Goal: Contribute content: Add original content to the website for others to see

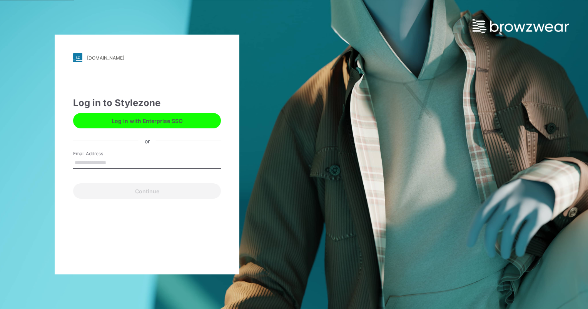
click at [87, 164] on input "Email Address" at bounding box center [147, 163] width 148 height 12
type input "**********"
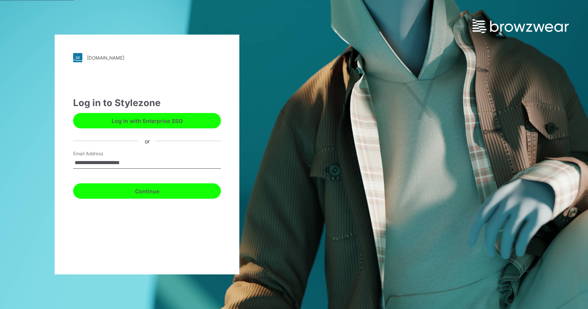
click at [143, 191] on button "Continue" at bounding box center [147, 190] width 148 height 15
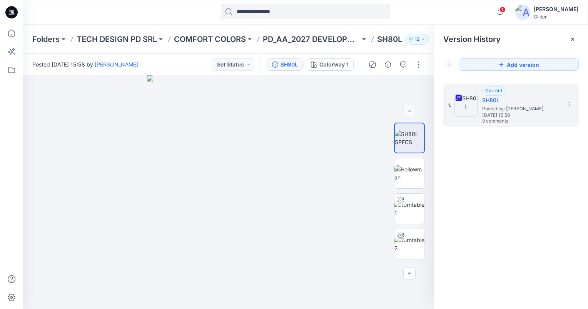
click at [391, 38] on p "SH80L" at bounding box center [389, 39] width 25 height 11
click at [332, 39] on p "PD_AA_2027 DEVELOPMENTS" at bounding box center [311, 39] width 97 height 11
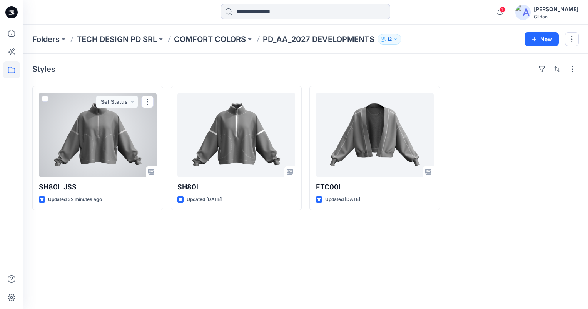
click at [97, 157] on div at bounding box center [98, 135] width 118 height 85
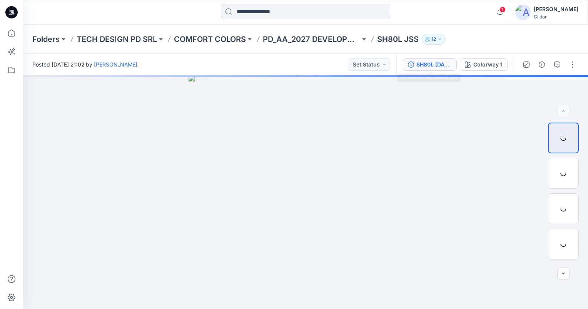
click at [432, 66] on div "SH80L [DATE] JSS" at bounding box center [433, 64] width 35 height 8
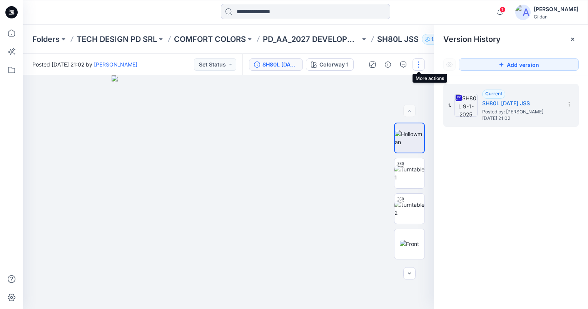
click at [418, 63] on button "button" at bounding box center [418, 64] width 12 height 12
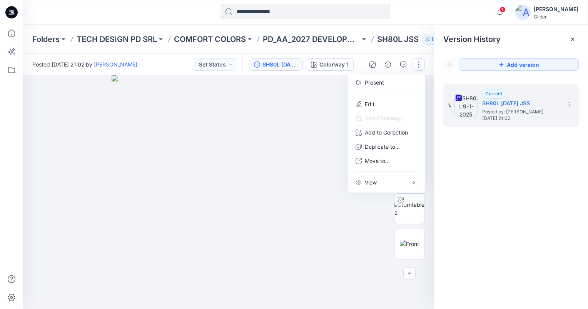
click at [418, 63] on button "button" at bounding box center [418, 64] width 12 height 12
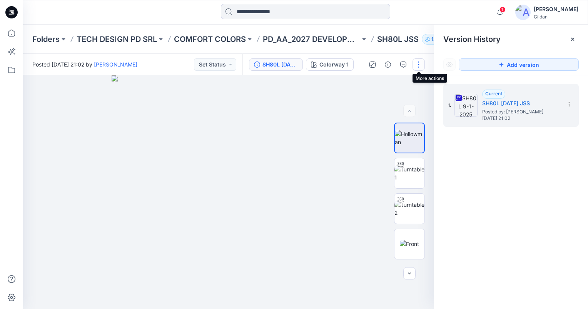
click at [420, 65] on button "button" at bounding box center [418, 64] width 12 height 12
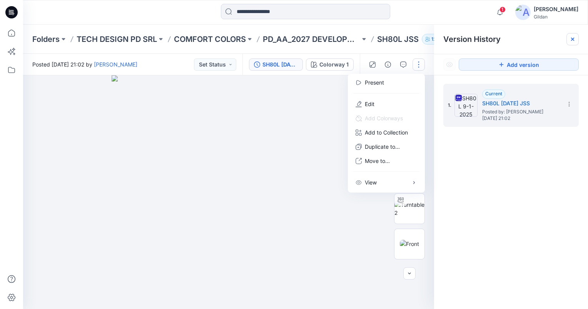
click at [569, 40] on icon at bounding box center [572, 39] width 6 height 6
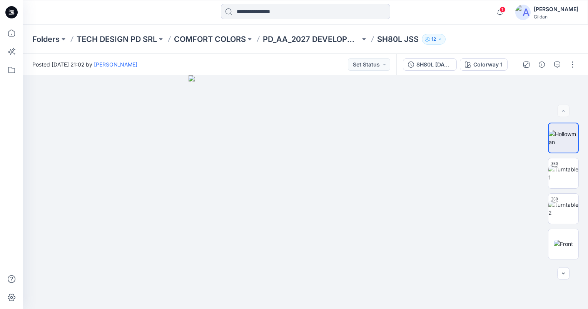
click at [392, 37] on p "SH80L JSS" at bounding box center [398, 39] width 42 height 11
click at [308, 38] on p "PD_AA_2027 DEVELOPMENTS" at bounding box center [311, 39] width 97 height 11
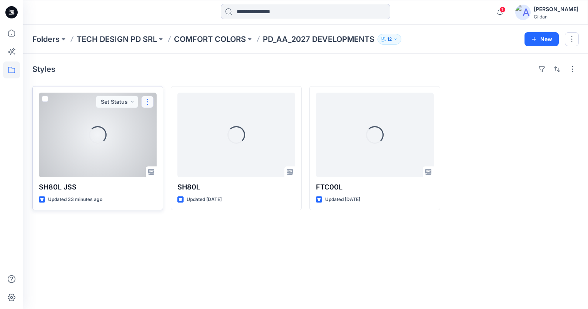
click at [148, 102] on button "button" at bounding box center [147, 102] width 12 height 12
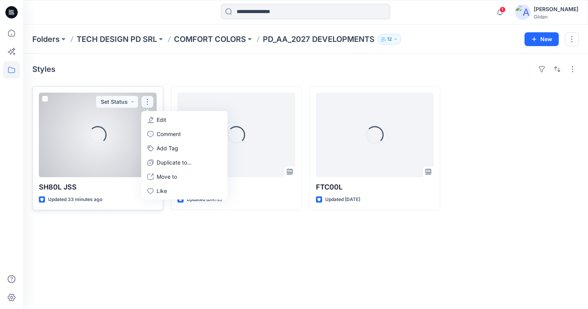
click at [162, 118] on p "Edit" at bounding box center [162, 120] width 10 height 8
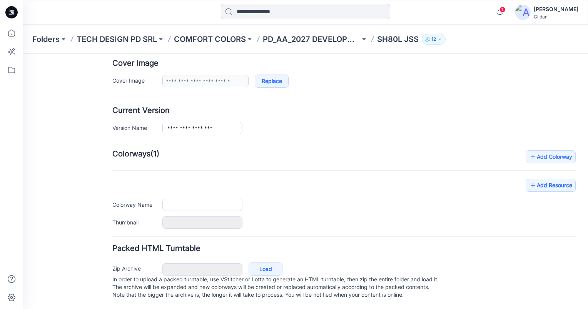
type input "*********"
type input "**********"
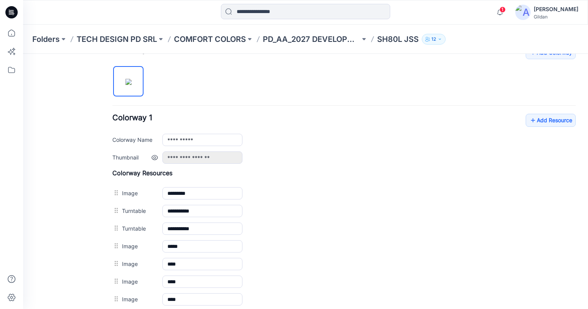
scroll to position [226, 0]
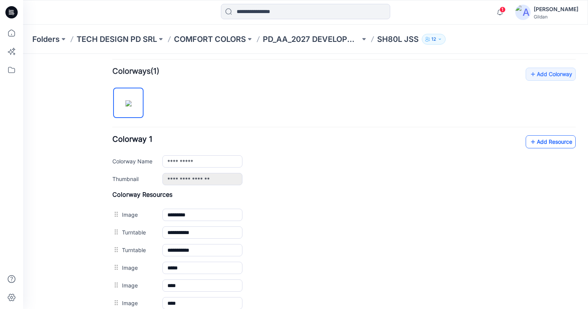
click at [529, 142] on icon at bounding box center [533, 142] width 8 height 12
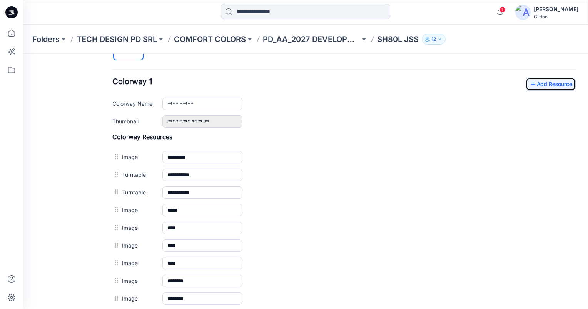
scroll to position [265, 0]
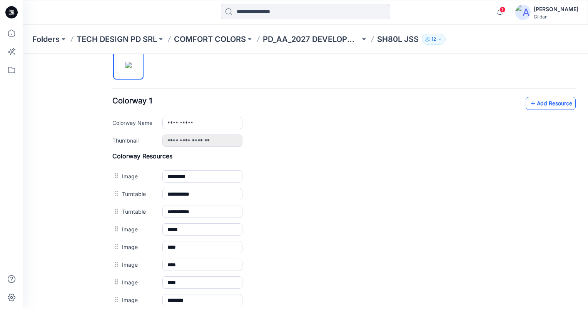
click at [541, 103] on link "Add Resource" at bounding box center [550, 103] width 50 height 13
click at [554, 104] on link "Add Resource" at bounding box center [550, 103] width 50 height 13
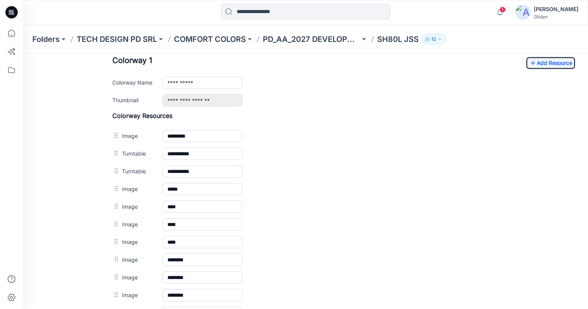
scroll to position [303, 0]
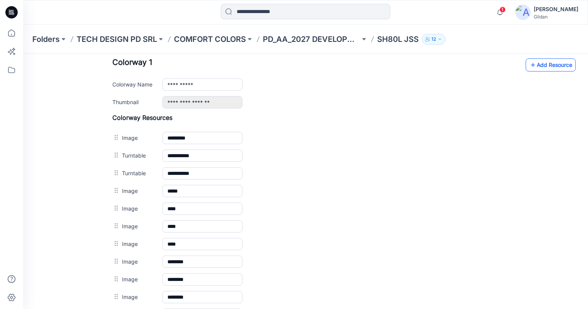
click at [548, 67] on link "Add Resource" at bounding box center [550, 64] width 50 height 13
click at [557, 65] on link "Add Resource" at bounding box center [550, 64] width 50 height 13
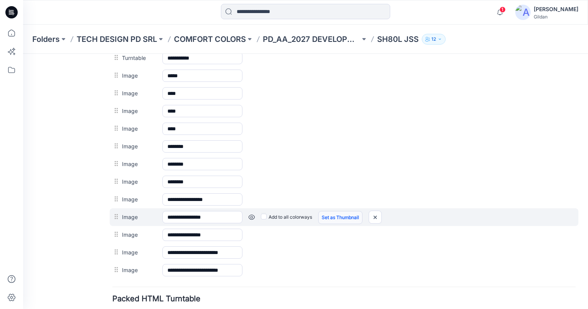
scroll to position [473, 0]
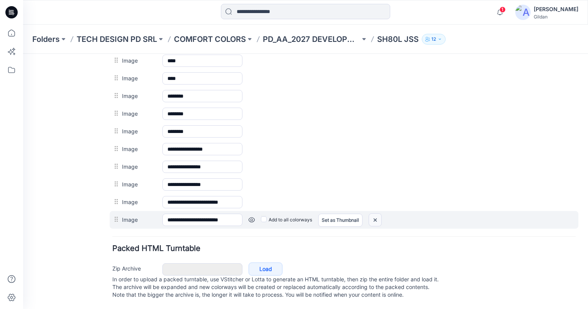
drag, startPoint x: 356, startPoint y: 79, endPoint x: 375, endPoint y: 211, distance: 133.2
click at [23, 54] on img at bounding box center [23, 54] width 0 height 0
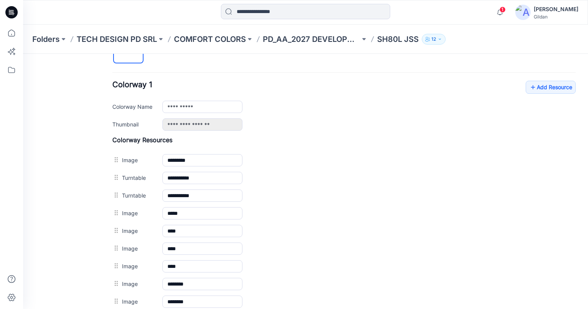
scroll to position [263, 0]
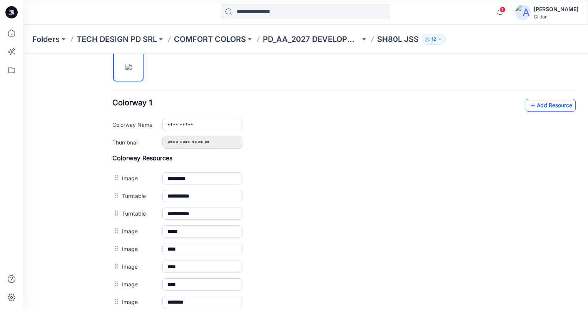
click at [540, 105] on link "Add Resource" at bounding box center [550, 105] width 50 height 13
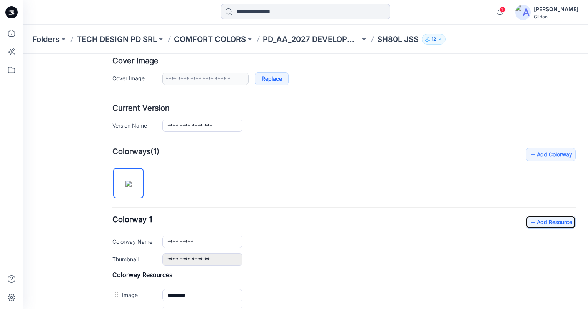
scroll to position [192, 0]
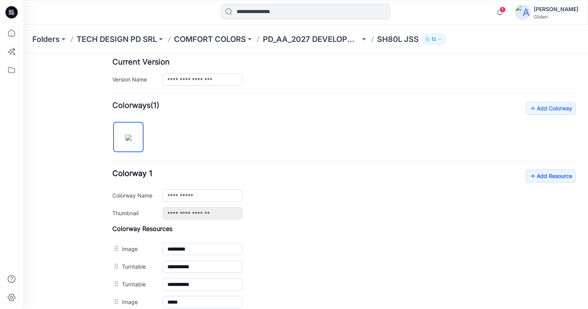
click at [545, 61] on h4 "Current Version" at bounding box center [343, 61] width 463 height 7
click at [543, 176] on link "Add Resource" at bounding box center [550, 176] width 50 height 13
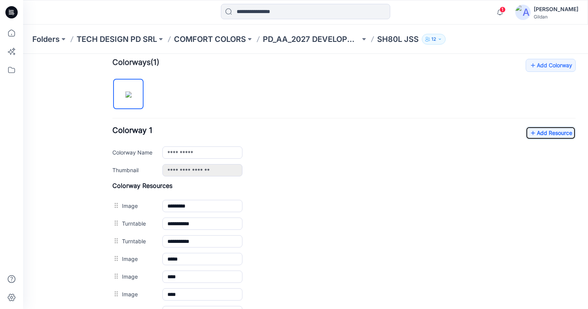
scroll to position [231, 0]
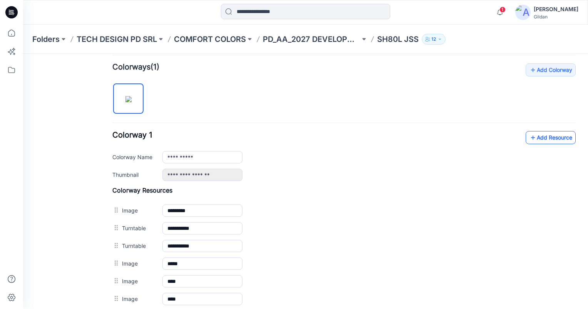
click at [540, 135] on link "Add Resource" at bounding box center [550, 137] width 50 height 13
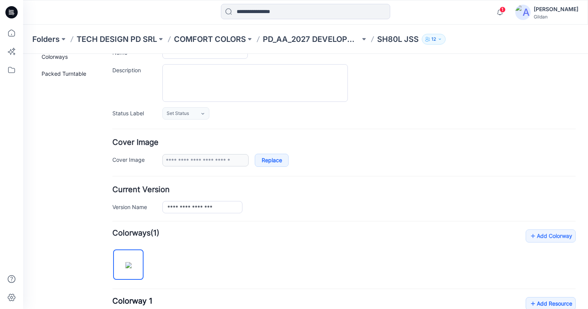
scroll to position [0, 0]
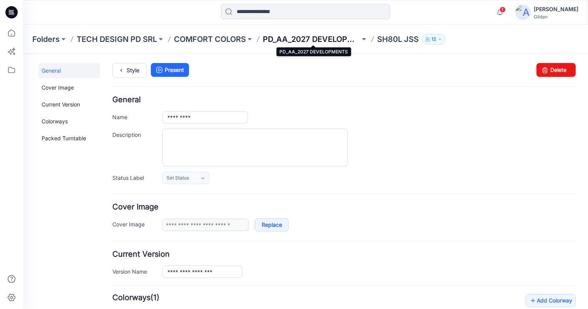
click at [329, 40] on p "PD_AA_2027 DEVELOPMENTS" at bounding box center [311, 39] width 97 height 11
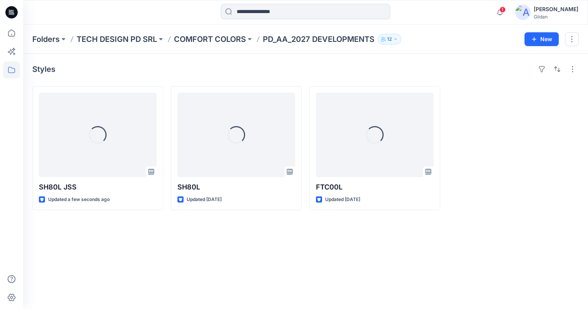
click at [196, 256] on div "Styles Loading... SH80L JSS Updated a few seconds ago Loading... SH80L Updated …" at bounding box center [305, 181] width 565 height 255
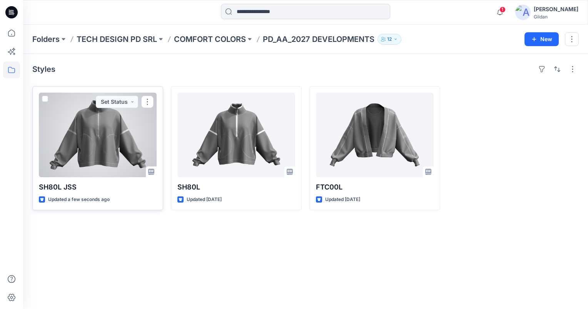
click at [108, 142] on div at bounding box center [98, 135] width 118 height 85
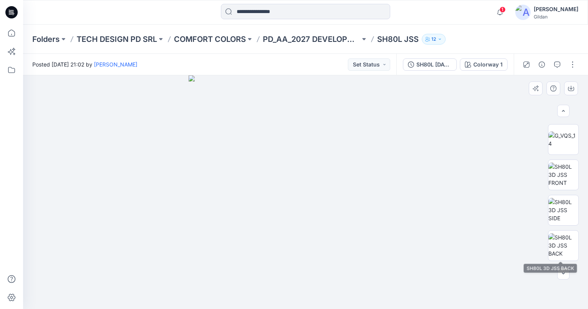
scroll to position [303, 0]
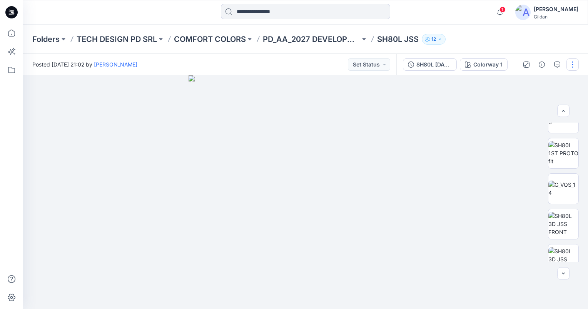
click at [575, 65] on button "button" at bounding box center [572, 64] width 12 height 12
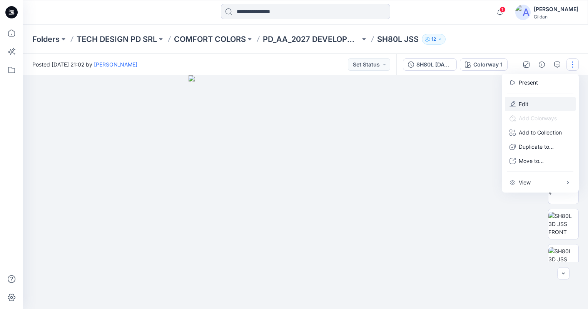
click at [529, 100] on button "Edit" at bounding box center [540, 104] width 71 height 14
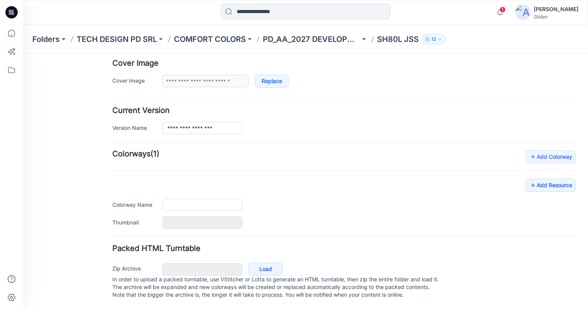
type input "*********"
type input "**********"
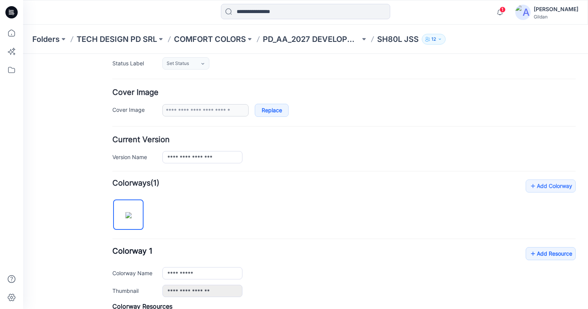
scroll to position [111, 0]
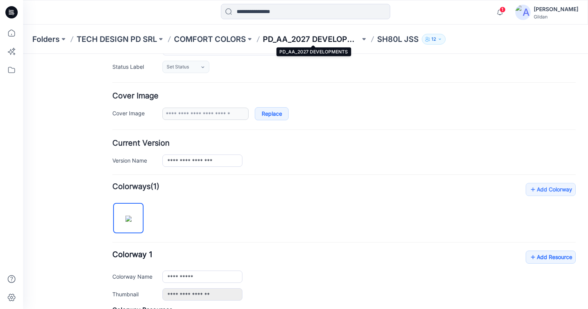
click at [326, 38] on p "PD_AA_2027 DEVELOPMENTS" at bounding box center [311, 39] width 97 height 11
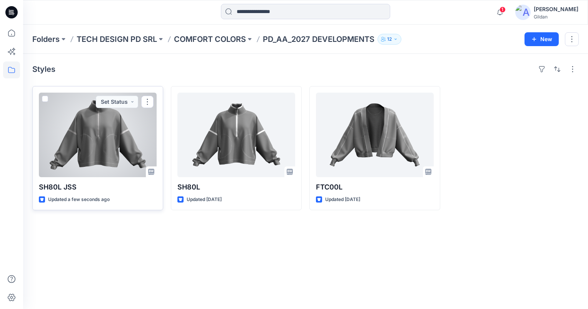
click at [106, 154] on div at bounding box center [98, 135] width 118 height 85
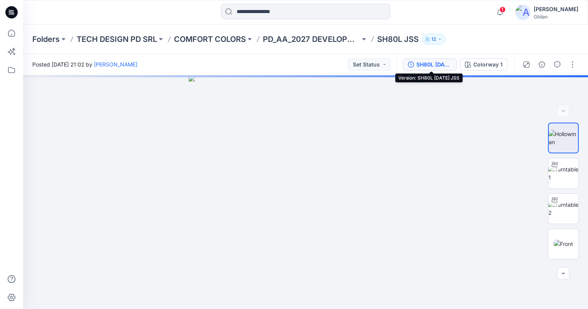
click at [443, 64] on div "SH80L [DATE] JSS" at bounding box center [433, 64] width 35 height 8
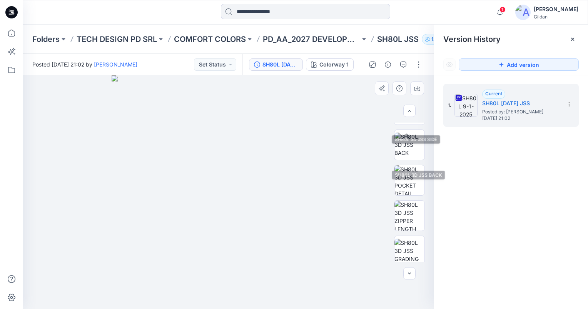
scroll to position [457, 0]
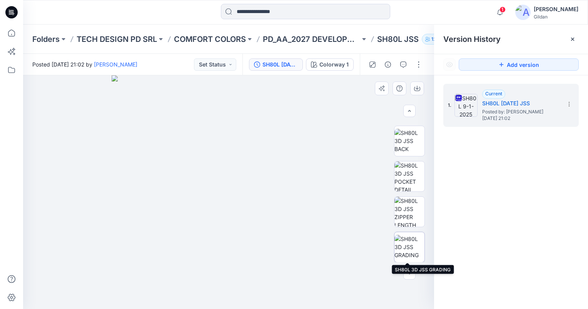
click at [406, 247] on img at bounding box center [409, 247] width 30 height 24
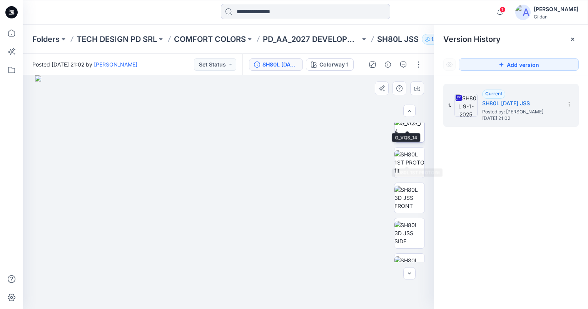
scroll to position [341, 0]
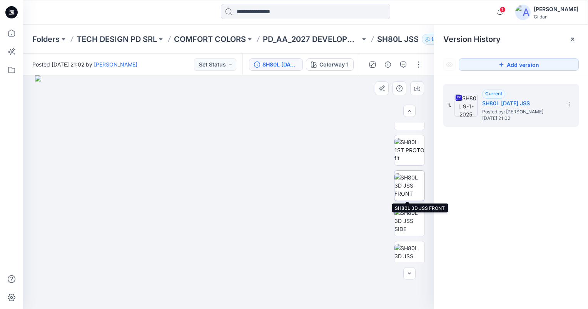
click at [416, 185] on img at bounding box center [409, 185] width 30 height 24
click at [573, 41] on icon at bounding box center [572, 39] width 6 height 6
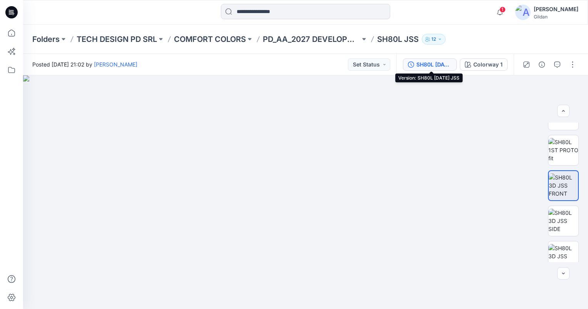
click at [423, 63] on div "SH80L [DATE] JSS" at bounding box center [433, 64] width 35 height 8
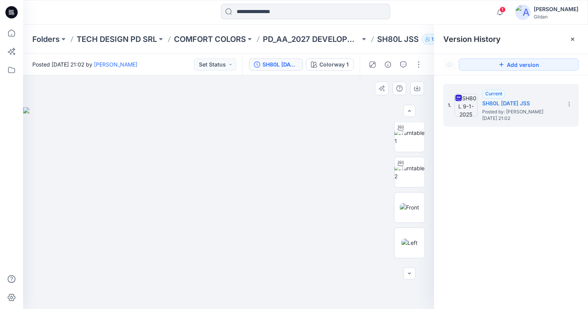
scroll to position [0, 0]
click at [406, 138] on img at bounding box center [409, 138] width 30 height 16
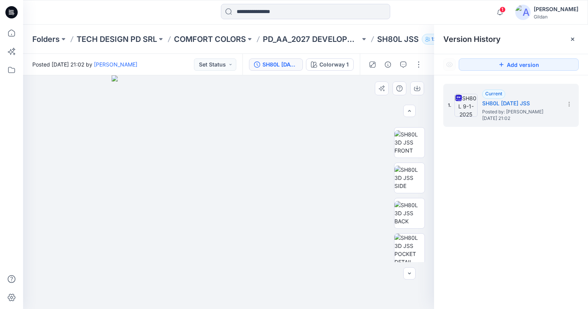
scroll to position [457, 0]
click at [403, 206] on img at bounding box center [409, 212] width 30 height 30
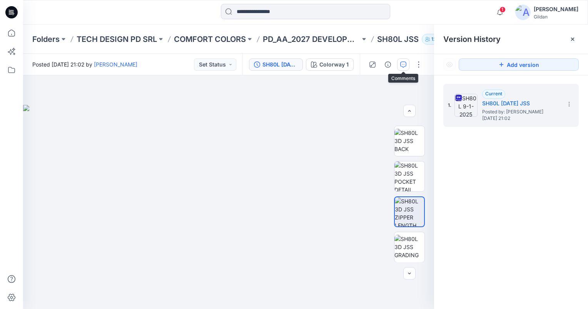
click at [405, 63] on icon "button" at bounding box center [403, 65] width 6 height 6
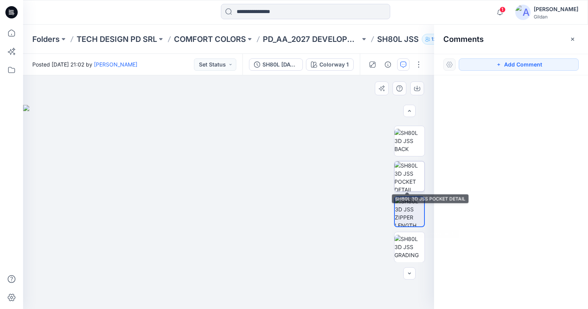
click at [403, 169] on img at bounding box center [409, 177] width 30 height 30
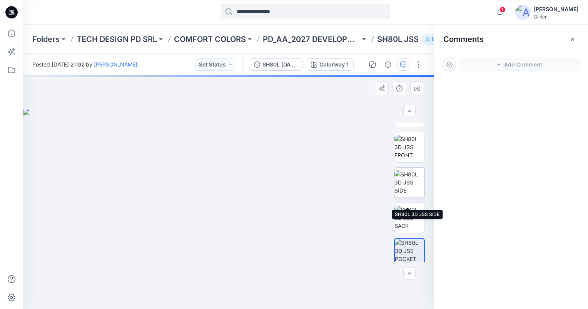
scroll to position [341, 0]
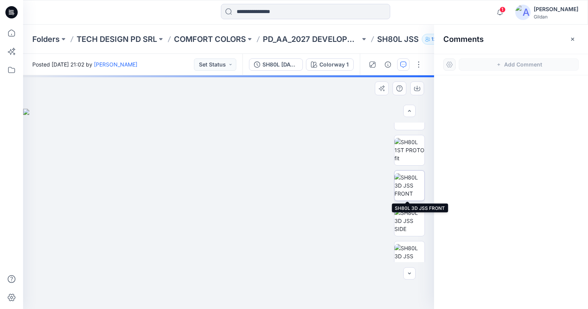
click at [410, 177] on img at bounding box center [409, 185] width 30 height 24
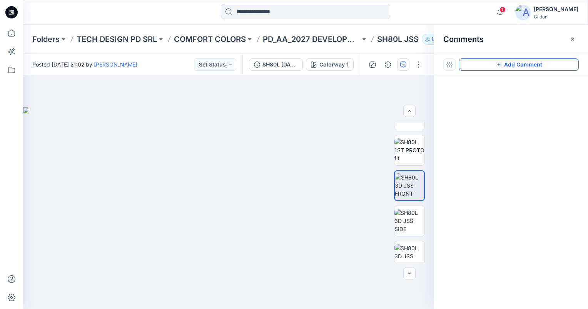
click at [516, 65] on button "Add Comment" at bounding box center [518, 64] width 120 height 12
click at [168, 90] on div "1" at bounding box center [228, 192] width 411 height 234
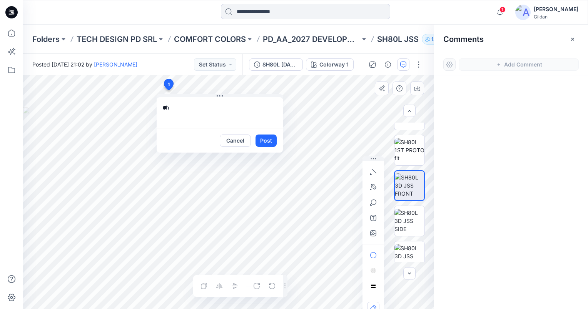
type textarea "*"
type textarea "**********"
click at [243, 142] on button "Cancel" at bounding box center [235, 141] width 31 height 12
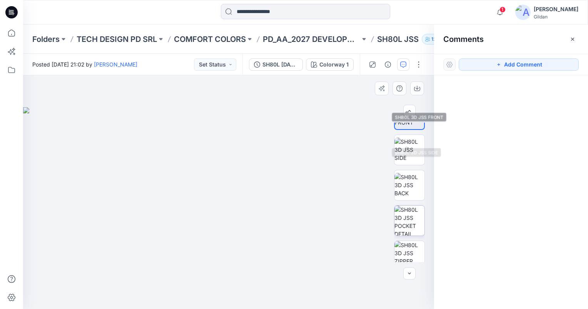
scroll to position [457, 0]
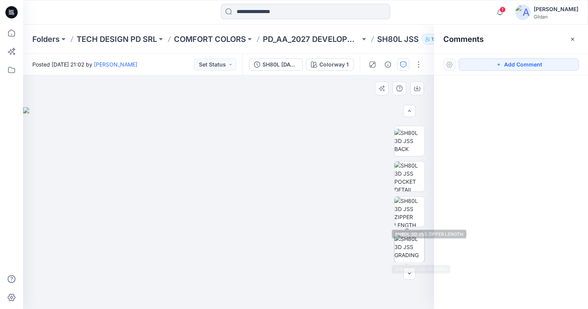
click at [409, 242] on img at bounding box center [409, 247] width 30 height 24
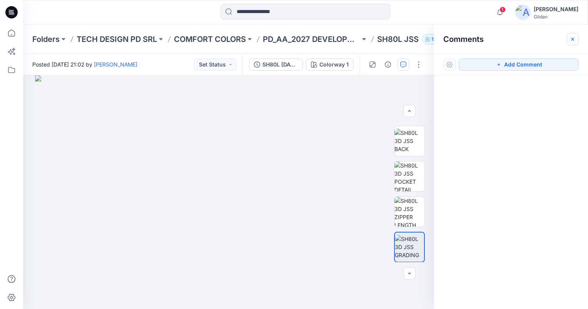
click at [569, 38] on icon "button" at bounding box center [572, 39] width 6 height 6
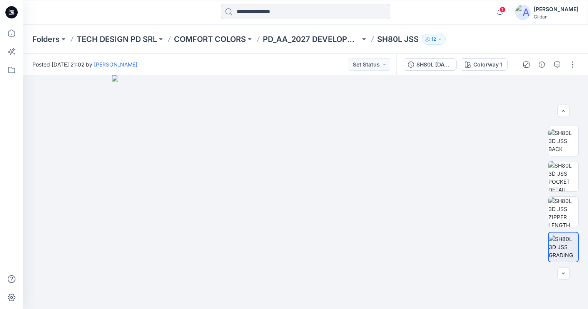
click at [440, 40] on icon "button" at bounding box center [439, 39] width 5 height 5
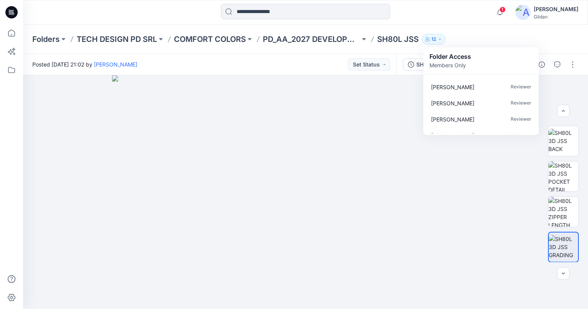
scroll to position [136, 0]
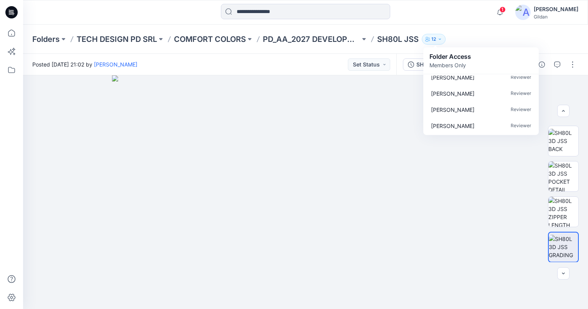
click at [470, 37] on div "Folders TECH DESIGN PD SRL COMFORT COLORS PD_AA_2027 DEVELOPMENTS SH80L JSS 12 …" at bounding box center [275, 39] width 486 height 11
